Goal: Information Seeking & Learning: Learn about a topic

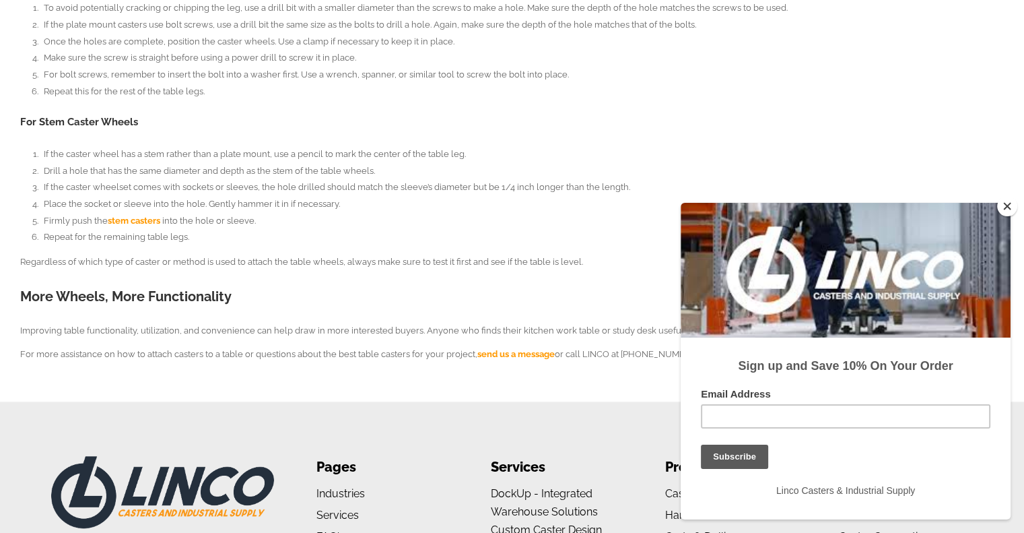
scroll to position [1096, 0]
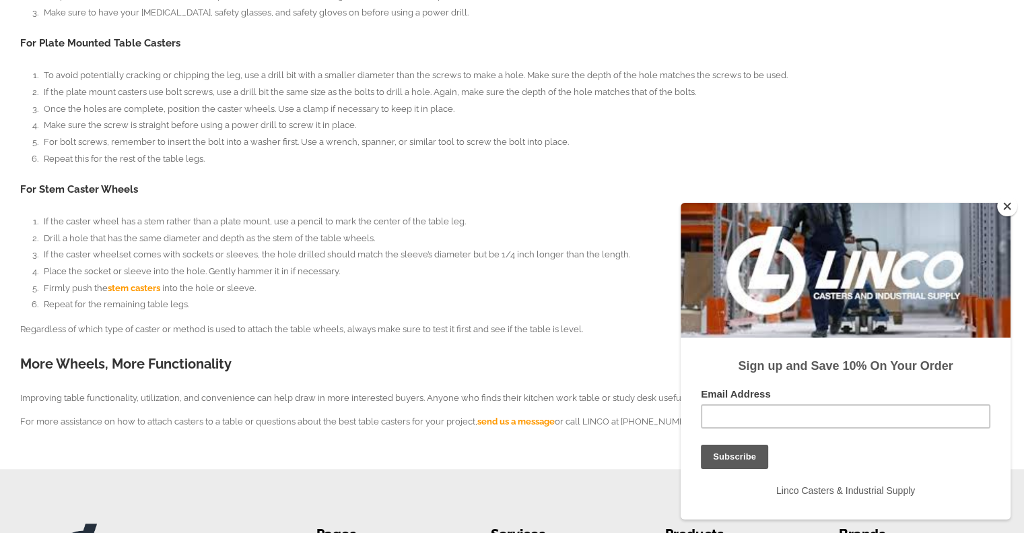
click at [1003, 204] on button "Close" at bounding box center [1007, 206] width 20 height 20
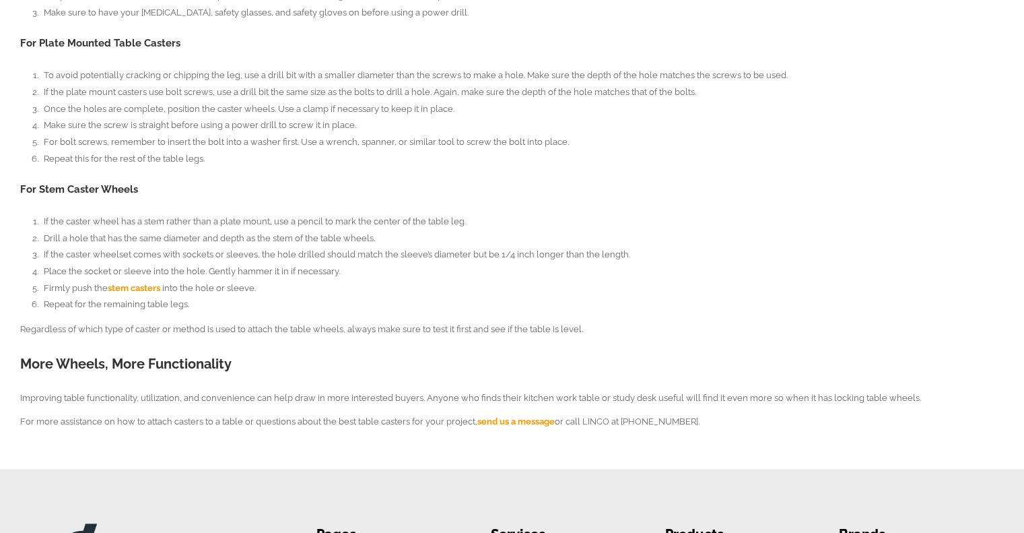
click at [143, 283] on span "stem casters" at bounding box center [134, 288] width 53 height 10
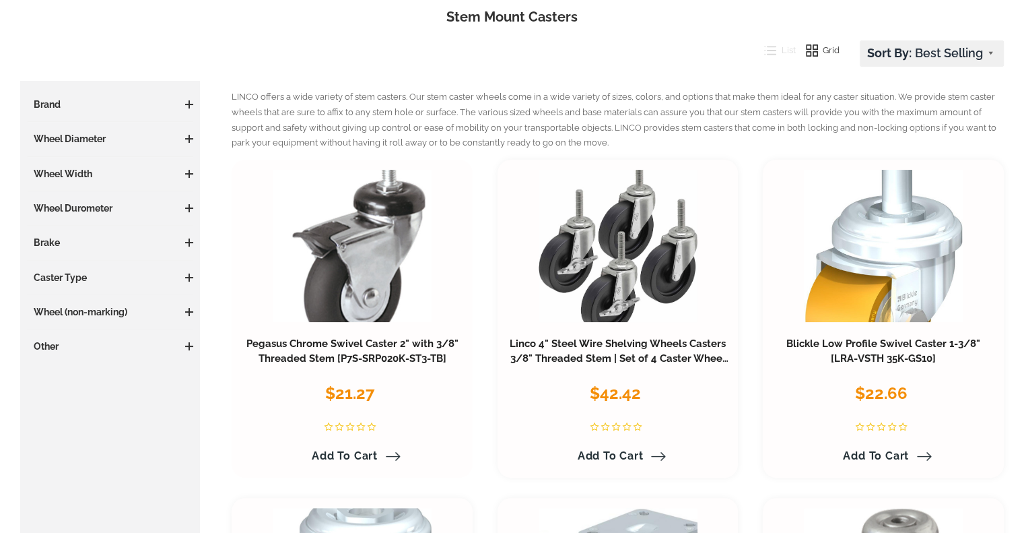
scroll to position [202, 0]
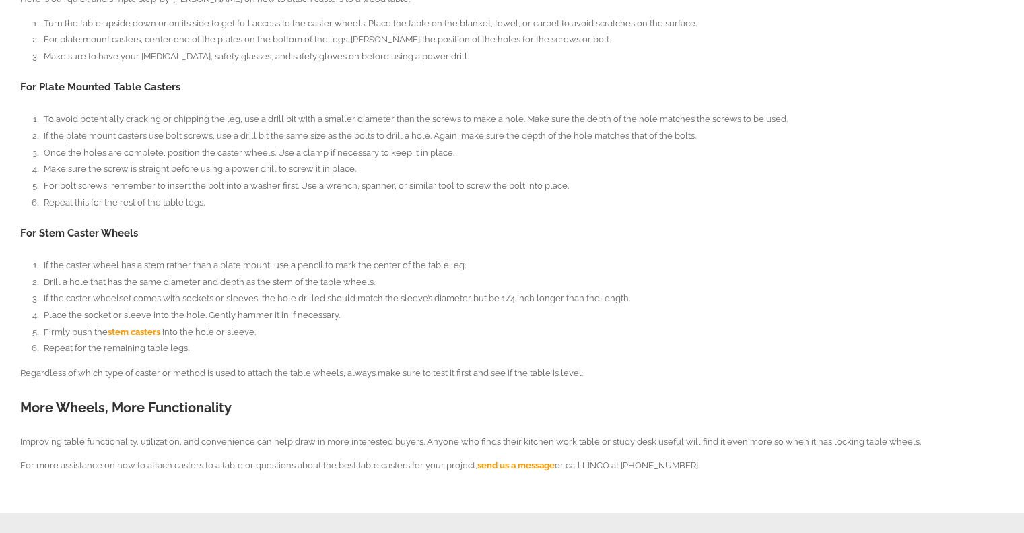
scroll to position [1028, 0]
